Goal: Task Accomplishment & Management: Manage account settings

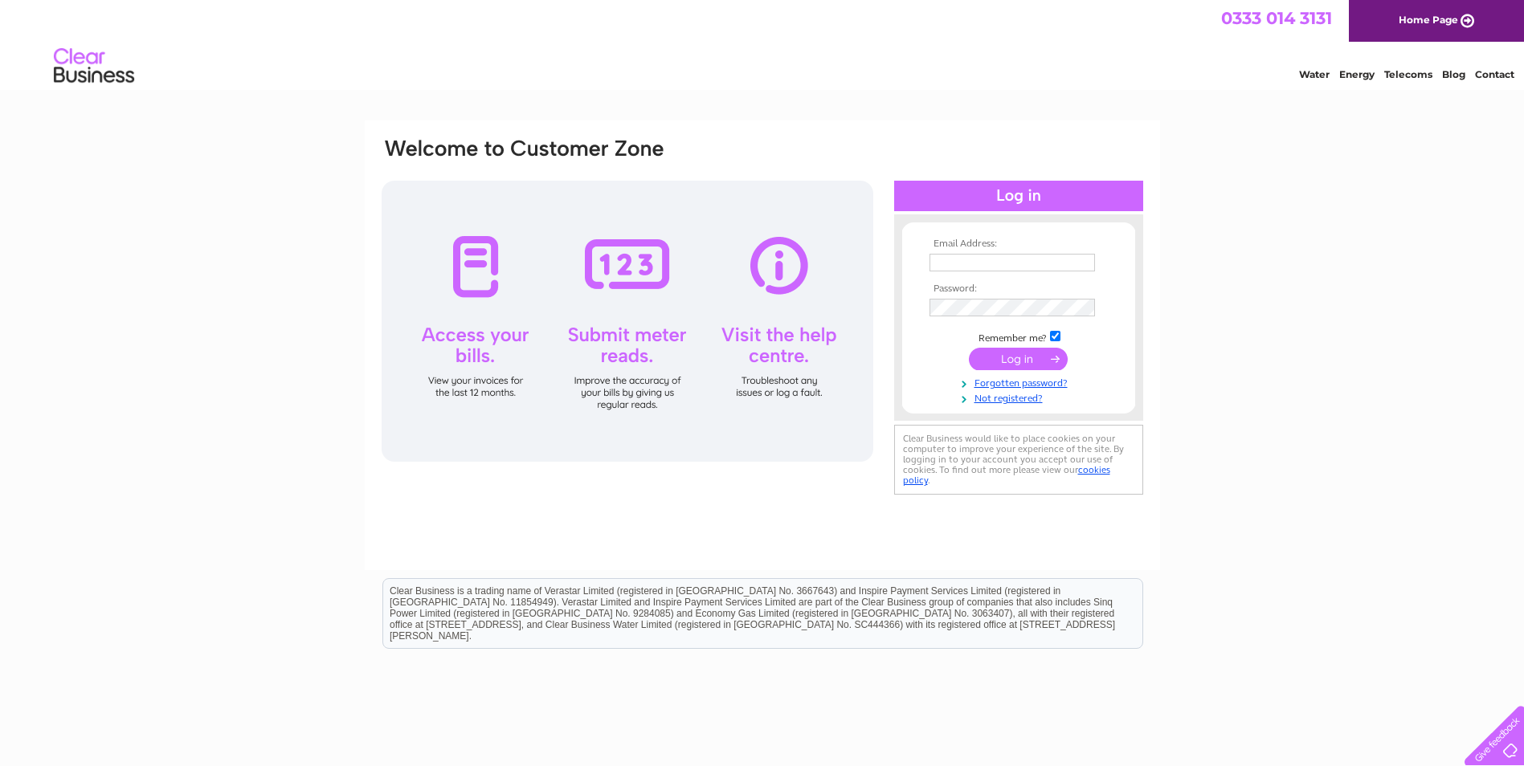
type input "select_services@mail.com"
click at [1016, 358] on input "submit" at bounding box center [1018, 359] width 99 height 22
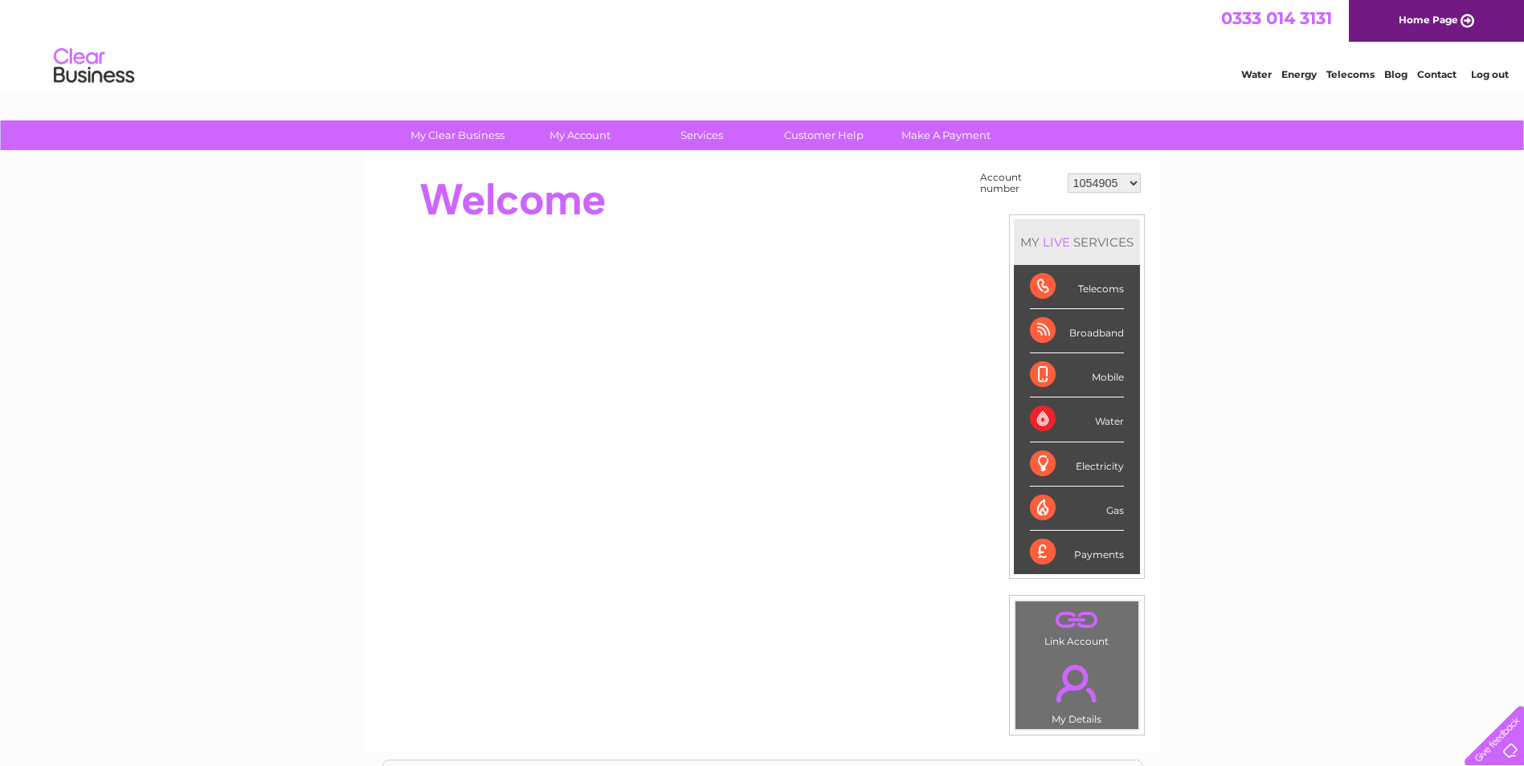
click at [1132, 182] on select "1054905 30287643" at bounding box center [1104, 183] width 73 height 19
select select "30287643"
click at [1068, 174] on select "1054905 30287643" at bounding box center [1104, 183] width 73 height 19
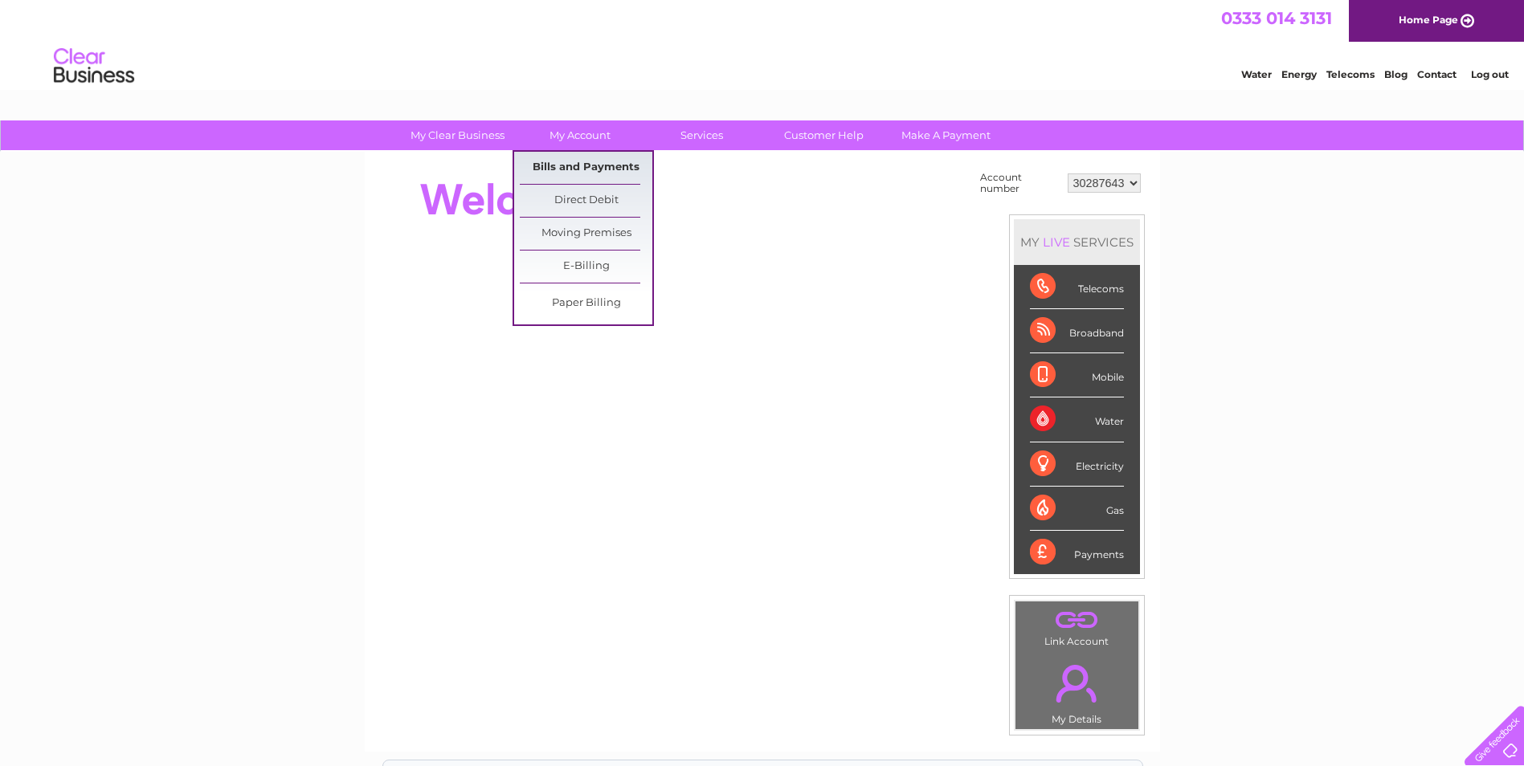
click at [586, 163] on link "Bills and Payments" at bounding box center [586, 168] width 133 height 32
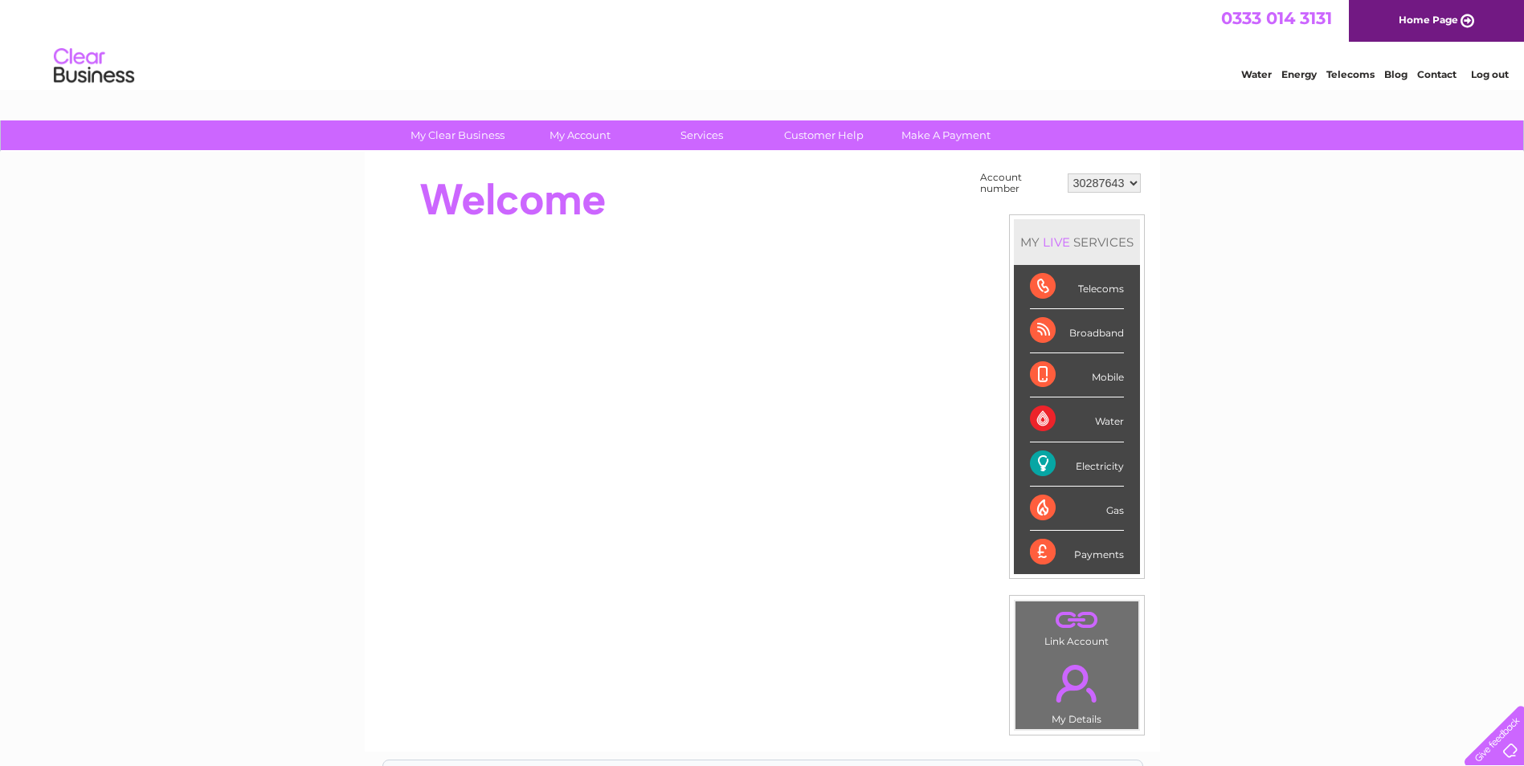
click at [1133, 183] on select "1054905 30287643" at bounding box center [1104, 183] width 73 height 19
click at [1068, 174] on select "1054905 30287643" at bounding box center [1104, 183] width 73 height 19
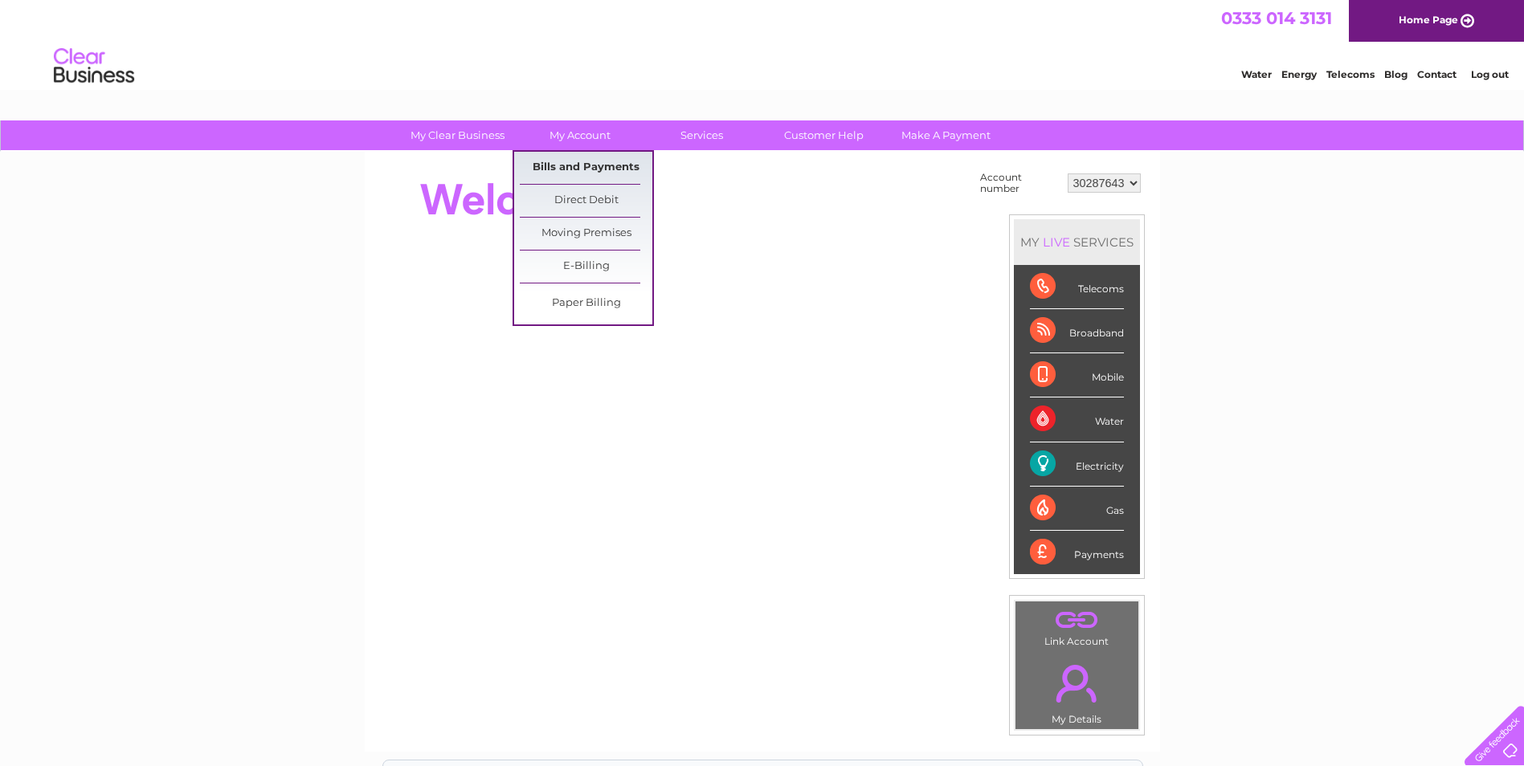
click at [582, 160] on link "Bills and Payments" at bounding box center [586, 168] width 133 height 32
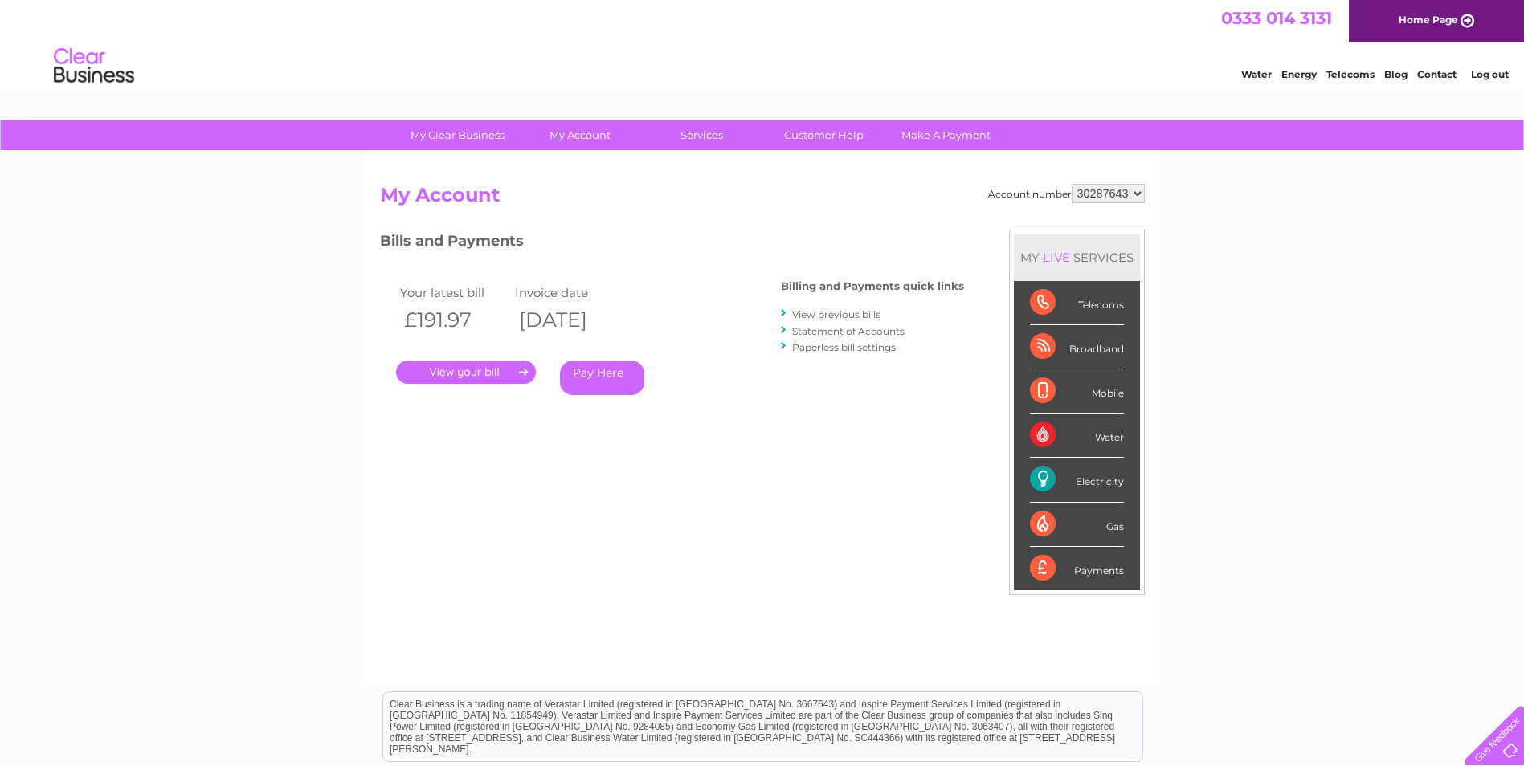
click at [478, 377] on link "." at bounding box center [466, 372] width 140 height 23
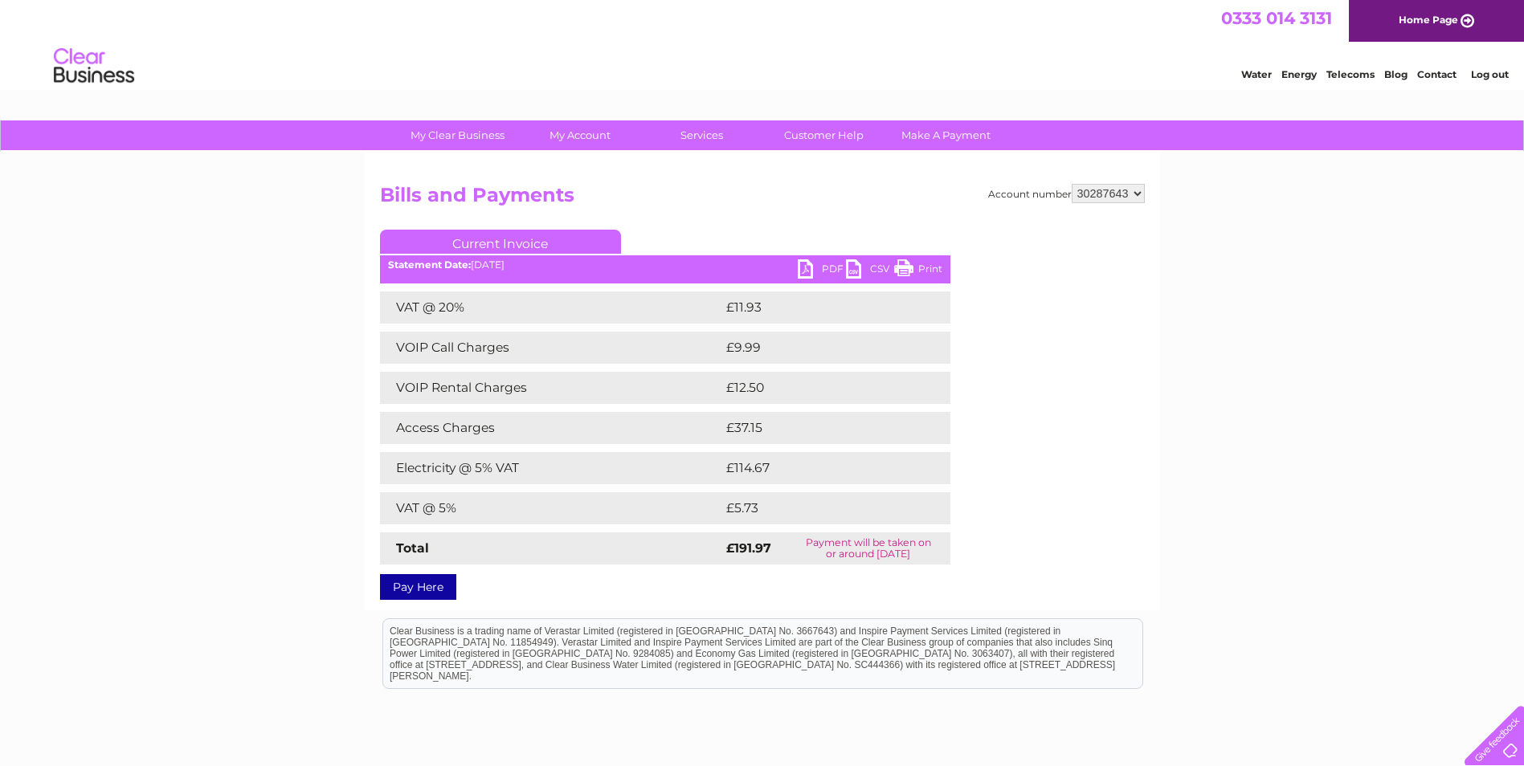
click at [830, 269] on link "PDF" at bounding box center [822, 270] width 48 height 23
